Goal: Find specific page/section: Find specific page/section

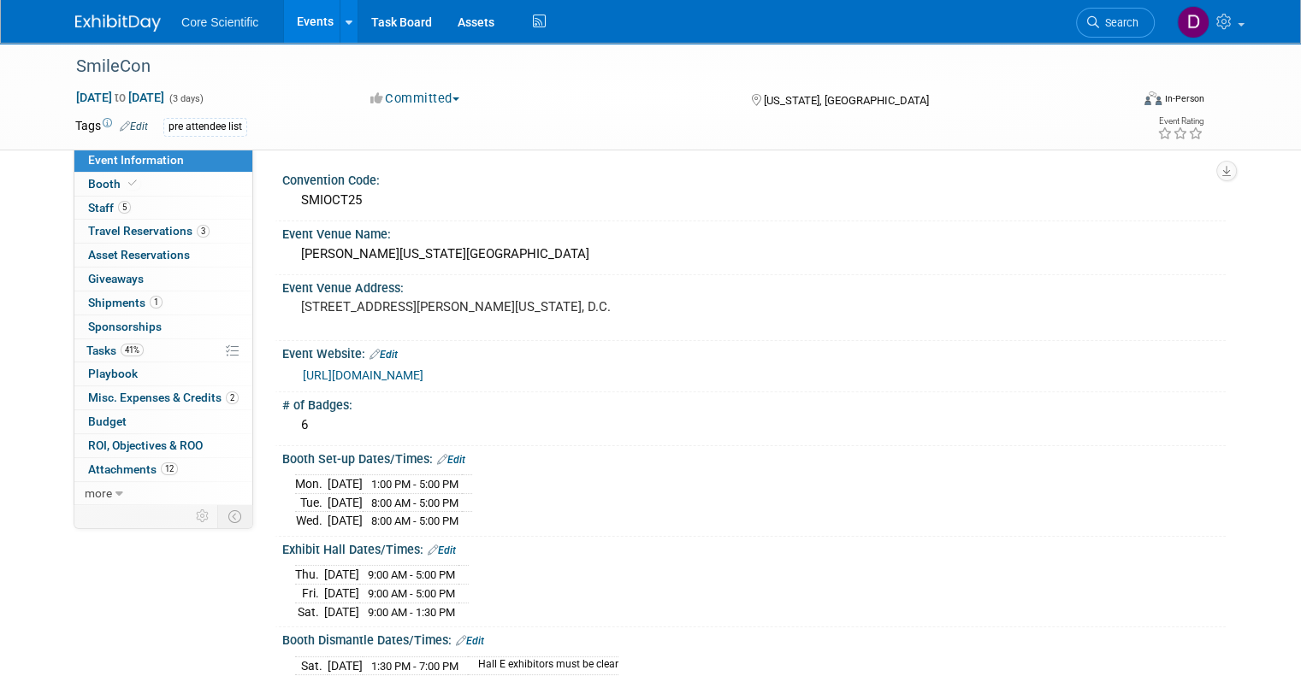
click at [98, 26] on img at bounding box center [118, 23] width 86 height 17
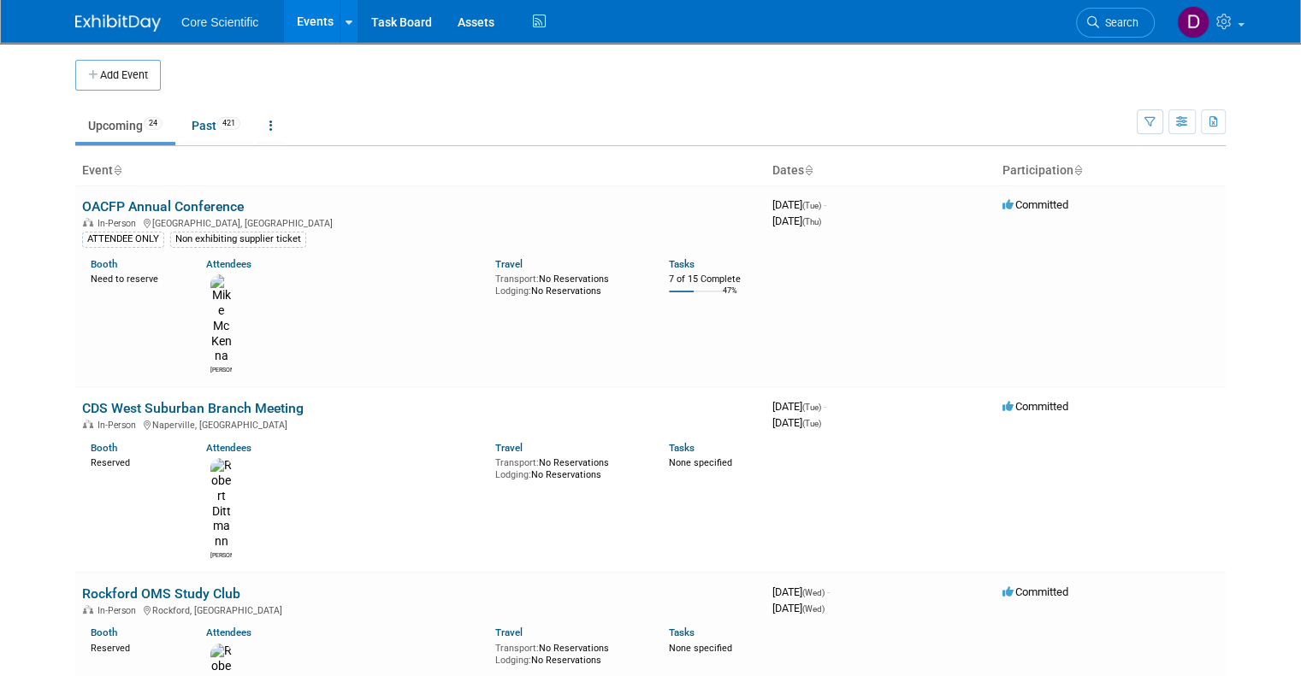
click at [90, 16] on img at bounding box center [118, 23] width 86 height 17
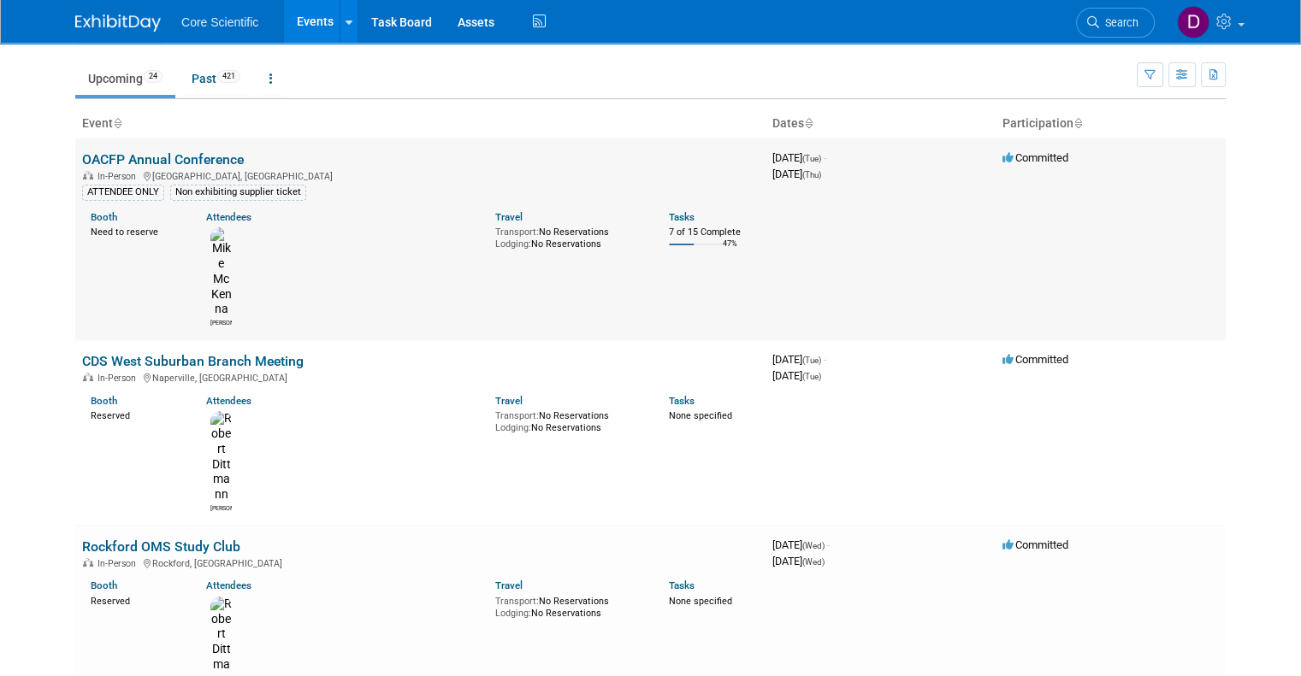
scroll to position [86, 0]
